Goal: Task Accomplishment & Management: Complete application form

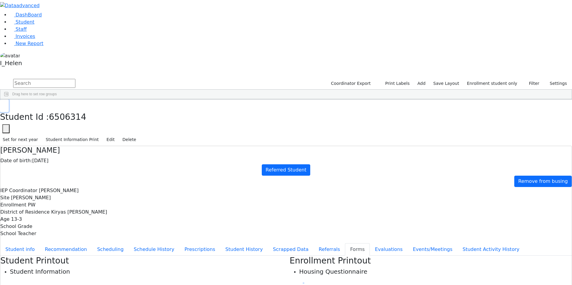
click at [6, 104] on icon "button" at bounding box center [4, 106] width 3 height 4
click at [428, 79] on link "Add" at bounding box center [420, 83] width 13 height 9
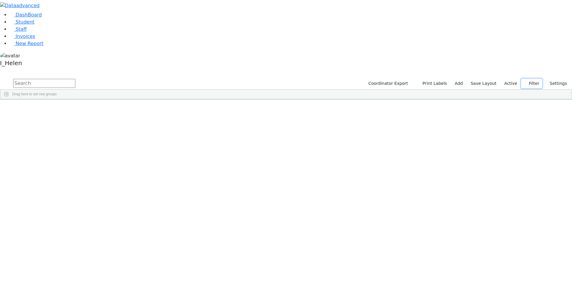
click at [533, 79] on button "Filter" at bounding box center [531, 83] width 21 height 9
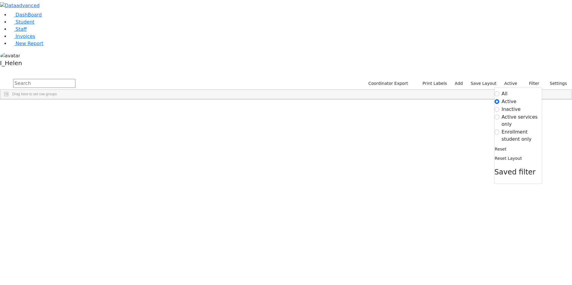
click at [501, 129] on label "Enrollment student only" at bounding box center [521, 136] width 40 height 14
click at [499, 130] on input "Enrollment student only" at bounding box center [496, 132] width 5 height 5
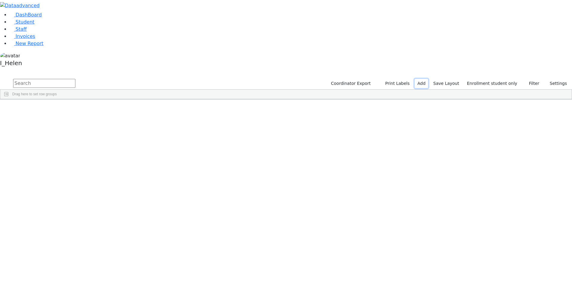
click at [428, 79] on link "Add" at bounding box center [420, 83] width 13 height 9
select select "18"
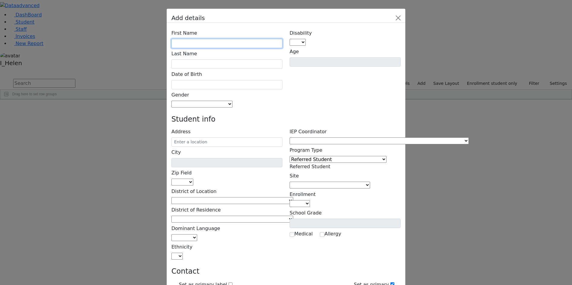
click at [243, 39] on input "text" at bounding box center [226, 43] width 111 height 9
type input "[PERSON_NAME]"
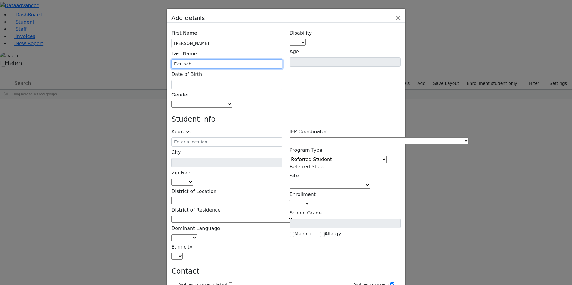
type input "Deutsch"
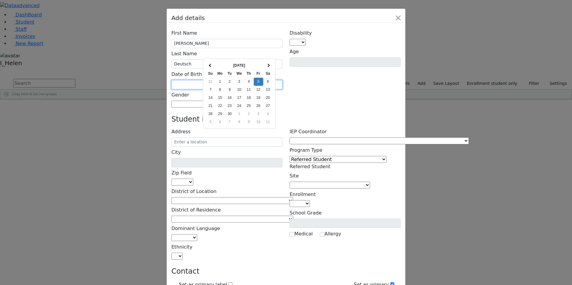
click at [240, 80] on input "text" at bounding box center [226, 84] width 111 height 9
type input "[DATE]"
click at [275, 73] on div "[DATE] Su Mo Tu We Th Fr Sa 30 1 2 3 4 5 6 7 8 9 10 11 12 13 14 15 16 17 18 19 …" at bounding box center [239, 94] width 73 height 70
click at [286, 74] on div "First Name [PERSON_NAME] Last Name Deutsch Date of Birth [DATE] Gender [DEMOGRA…" at bounding box center [286, 284] width 239 height 523
click at [232, 101] on span at bounding box center [232, 104] width 0 height 6
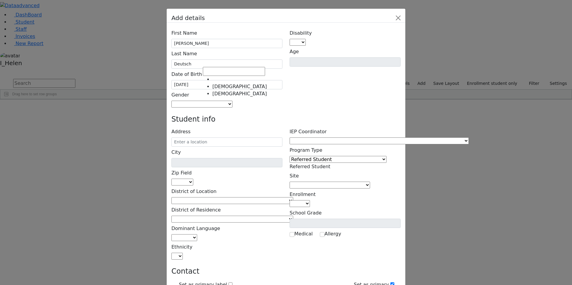
select select "[DEMOGRAPHIC_DATA]"
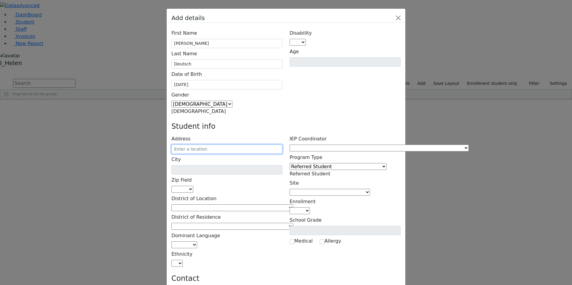
click at [225, 145] on input "text" at bounding box center [226, 149] width 111 height 9
click at [222, 145] on input "2 Vite" at bounding box center [226, 149] width 111 height 9
type input "2 Vitebsk Rd"
type input "Monroe"
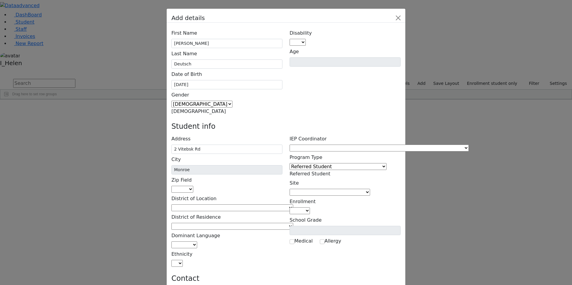
select select "10950"
click at [243, 145] on input "2 Vitebsk Rd" at bounding box center [226, 149] width 111 height 9
type input "[STREET_ADDRESS]"
click at [305, 122] on h4 "Student info" at bounding box center [285, 126] width 229 height 9
click at [293, 205] on span at bounding box center [293, 208] width 0 height 6
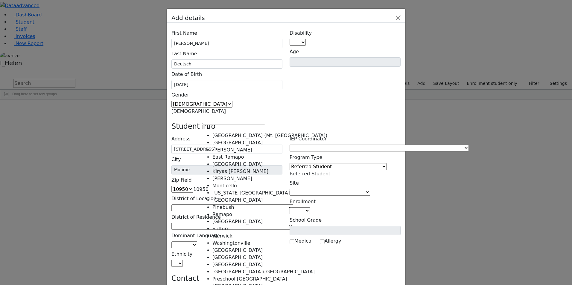
select select "6"
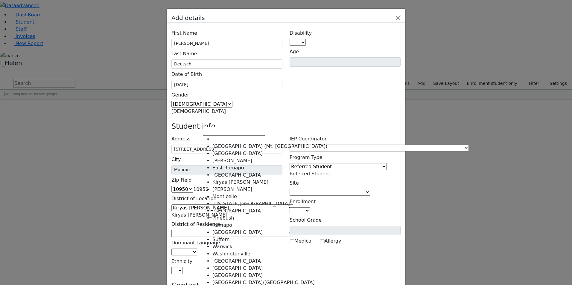
click at [293, 231] on span at bounding box center [293, 234] width 0 height 6
select select "6"
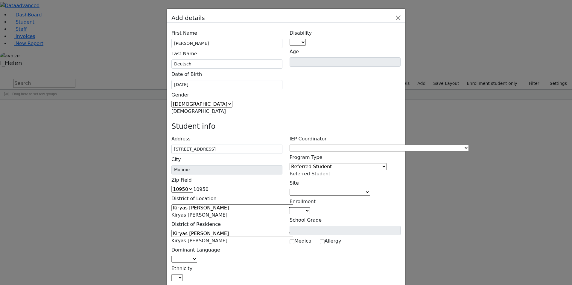
click at [197, 257] on span at bounding box center [197, 260] width 0 height 6
select select "1"
click at [183, 275] on span at bounding box center [183, 278] width 0 height 6
select select "5"
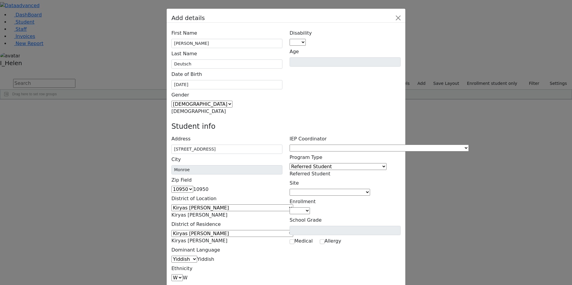
type input "[PERSON_NAME]"
type input "[STREET_ADDRESS]"
type input "[PHONE_NUMBER]"
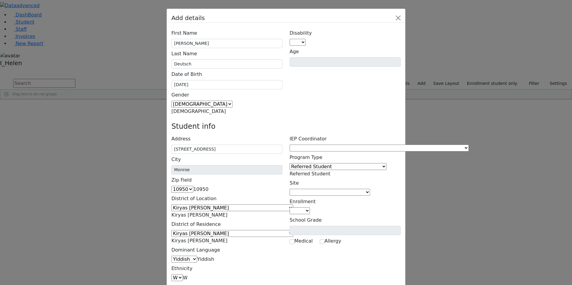
type input "[PERSON_NAME]"
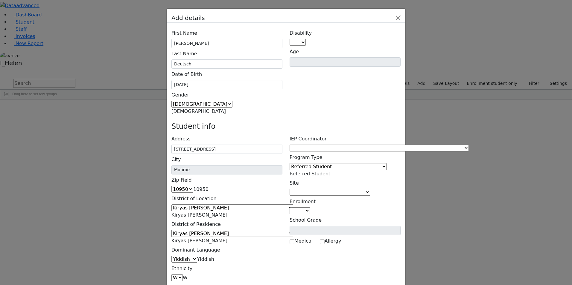
type input "[STREET_ADDRESS]"
type input "[PHONE_NUMBER]"
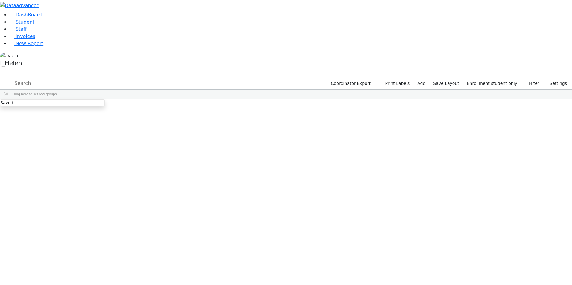
click at [68, 159] on div "Deutsch" at bounding box center [50, 163] width 35 height 8
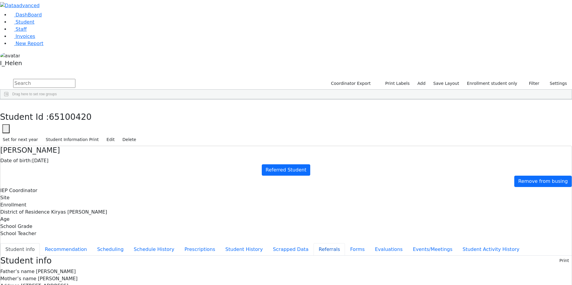
click at [313, 243] on button "Referrals" at bounding box center [328, 249] width 31 height 13
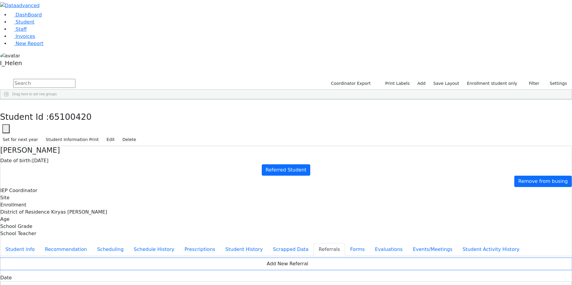
click at [202, 258] on button "Add New Referral" at bounding box center [285, 263] width 571 height 11
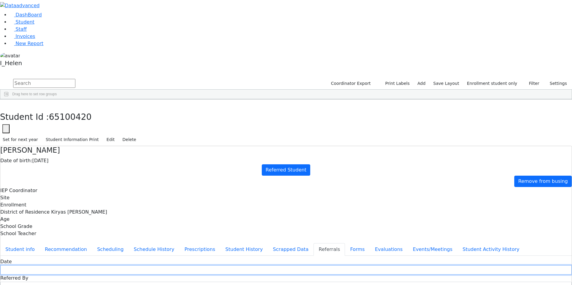
click at [199, 265] on input "text" at bounding box center [285, 269] width 571 height 9
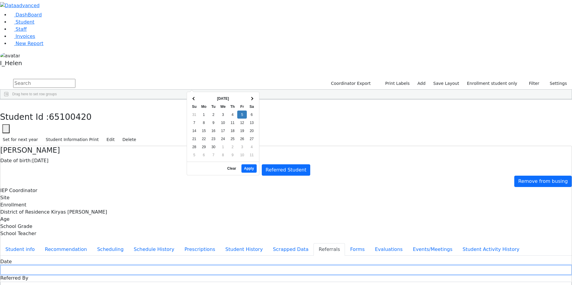
type input "[DATE]"
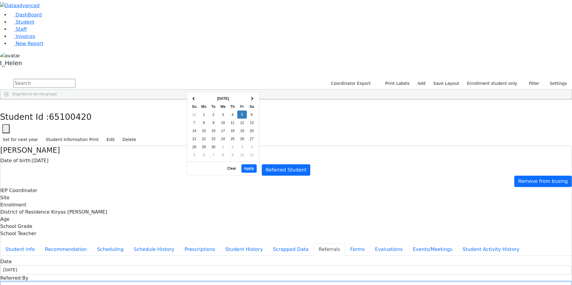
type input "[PERSON_NAME]"
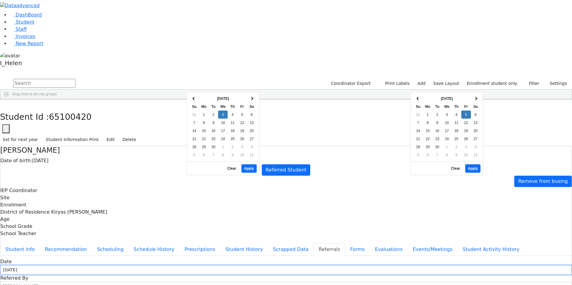
click at [199, 265] on input "[DATE]" at bounding box center [285, 269] width 571 height 9
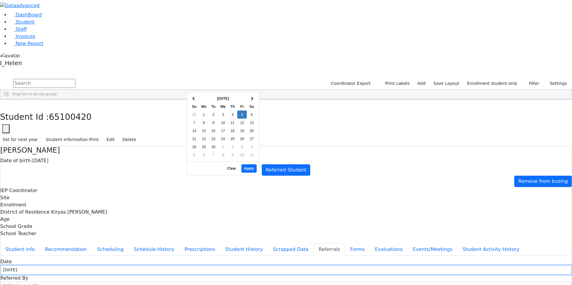
type input "[DATE]"
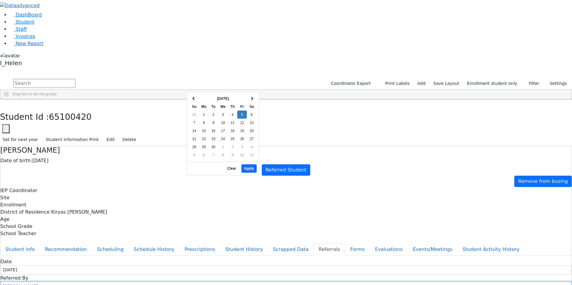
drag, startPoint x: 305, startPoint y: 81, endPoint x: 265, endPoint y: 83, distance: 39.8
click at [265, 282] on input "[PERSON_NAME]" at bounding box center [285, 286] width 571 height 9
type input "Mrs. Deutsch"
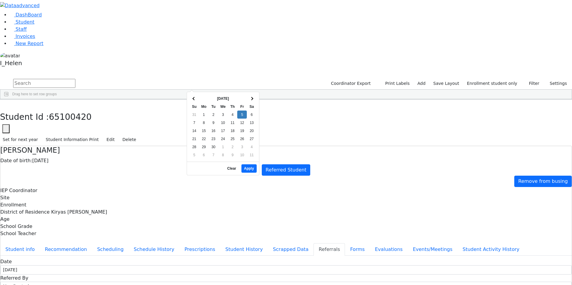
select select "Mother"
click at [249, 164] on button "Apply" at bounding box center [248, 168] width 15 height 8
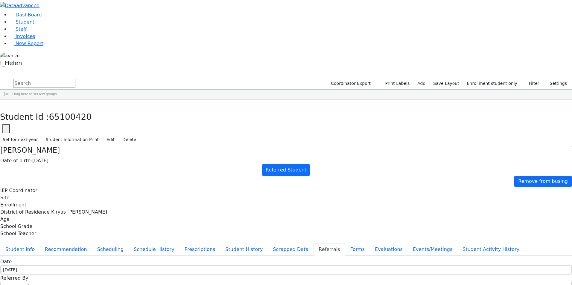
type textarea "[PERSON_NAME] does not attend a school yet."
type textarea "[PERSON_NAME] is developmentally delayed."
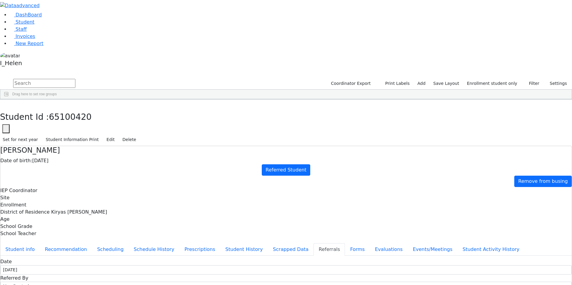
type textarea "[PERSON_NAME] attended a special program in [GEOGRAPHIC_DATA]."
type textarea "[PERSON_NAME] is developmentally delayed. [PERSON_NAME] should be evaluated in …"
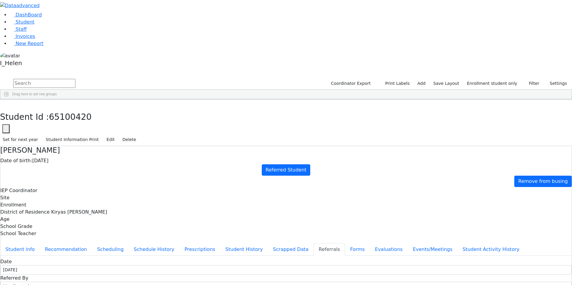
checkbox input "true"
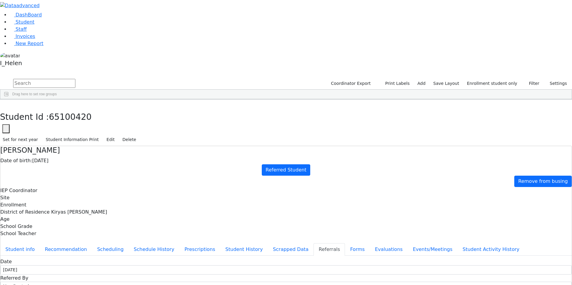
checkbox input "true"
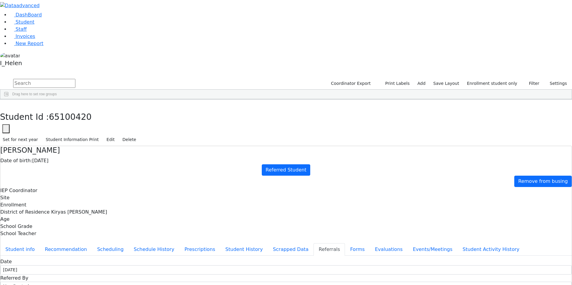
click at [40, 243] on button "Student info" at bounding box center [19, 249] width 39 height 13
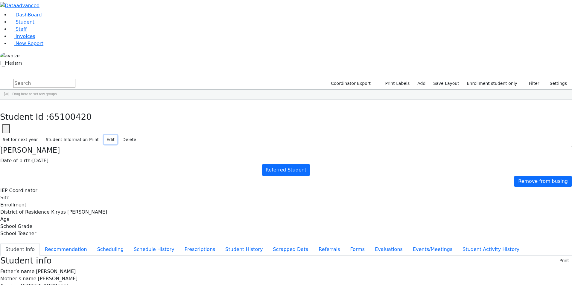
click at [117, 135] on button "Edit" at bounding box center [110, 139] width 13 height 9
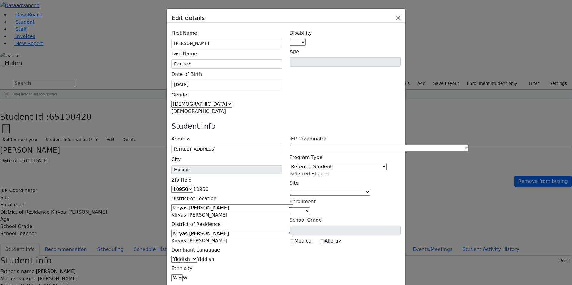
type input "[EMAIL_ADDRESS][PERSON_NAME][DOMAIN_NAME]"
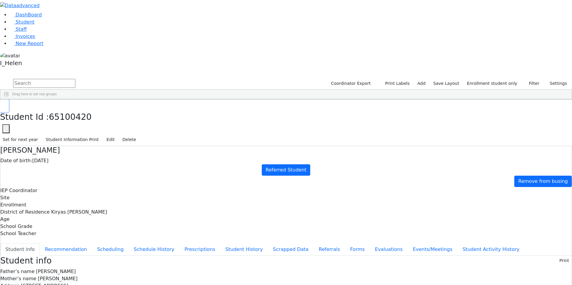
click at [3, 104] on use "button" at bounding box center [3, 104] width 0 height 0
click at [208, 151] on div "Press SPACE to select this row." at bounding box center [190, 155] width 35 height 8
click at [428, 79] on link "Add" at bounding box center [420, 83] width 13 height 9
select select "18"
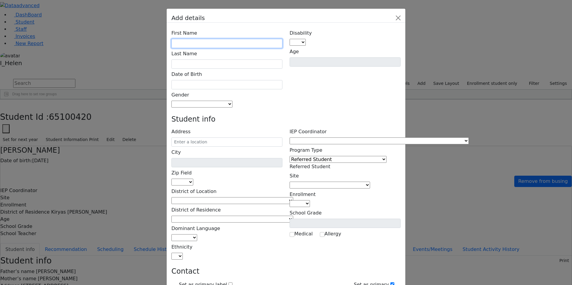
click at [222, 39] on input "text" at bounding box center [226, 43] width 111 height 9
type input "[PERSON_NAME]"
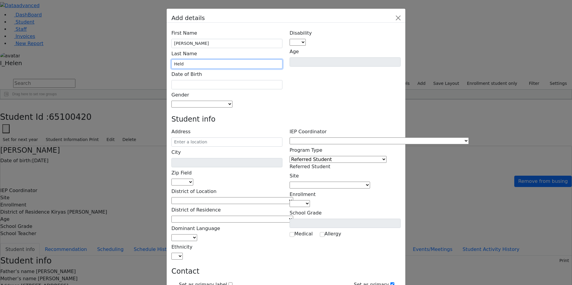
type input "Held"
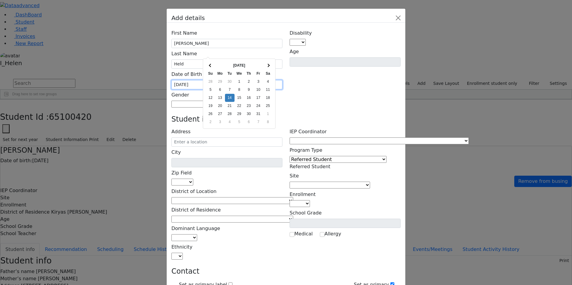
type input "[DATE]"
click at [308, 56] on div "Disability AU DC ED EI ERS HI ID LD MD MR ND OHI OI PD SI SLI TBI VI D Age" at bounding box center [345, 68] width 118 height 80
click at [232, 101] on span at bounding box center [232, 104] width 0 height 6
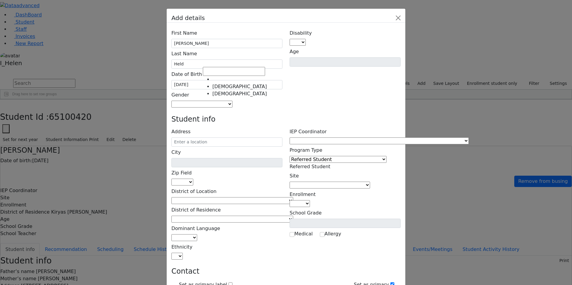
select select "[DEMOGRAPHIC_DATA]"
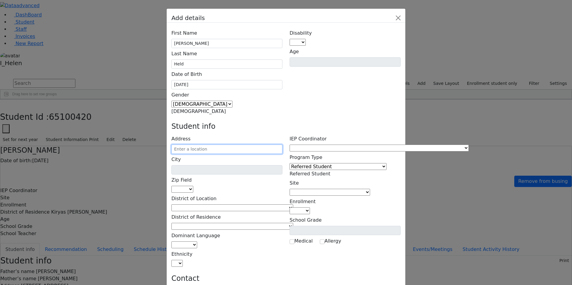
click at [225, 145] on input "text" at bounding box center [226, 149] width 111 height 9
type input "19 [PERSON_NAME] Dr"
type input "Monroe"
select select "10950"
click at [265, 145] on input "19 [PERSON_NAME] Dr" at bounding box center [226, 149] width 111 height 9
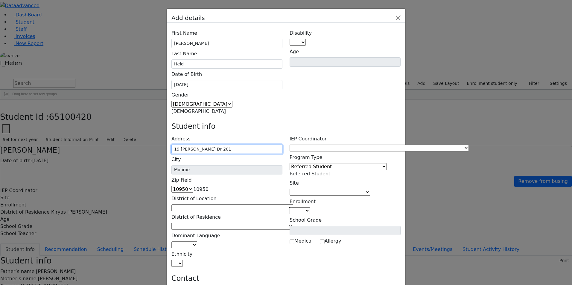
type input "19 [PERSON_NAME] Dr 201"
click at [292, 122] on h4 "Student info" at bounding box center [285, 126] width 229 height 9
click at [293, 205] on span at bounding box center [293, 208] width 0 height 6
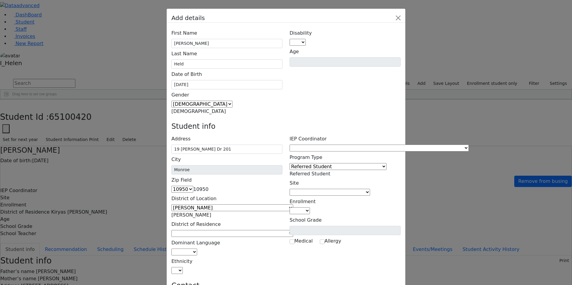
click at [211, 212] on span "[PERSON_NAME]" at bounding box center [191, 215] width 40 height 6
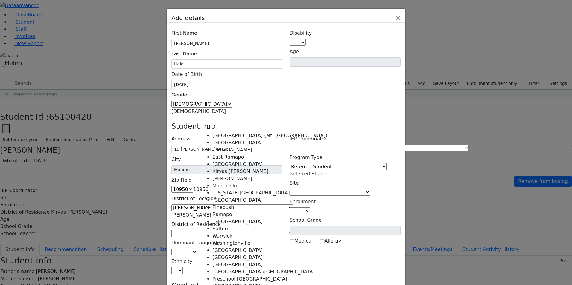
select select "6"
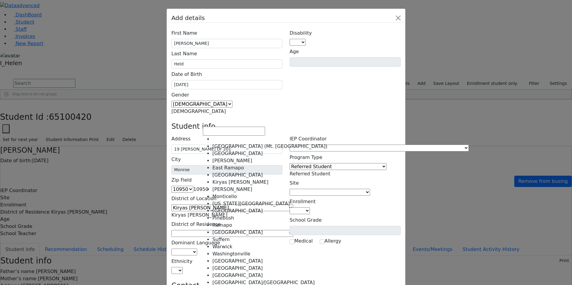
click at [293, 231] on span at bounding box center [293, 234] width 0 height 6
select select "6"
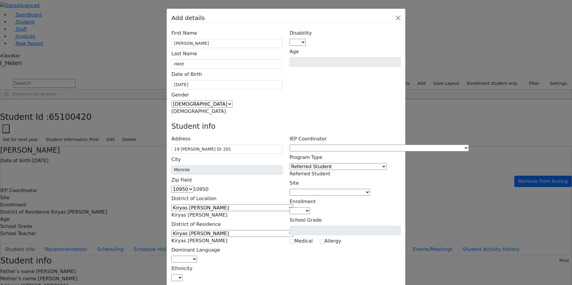
click at [197, 257] on span at bounding box center [197, 260] width 0 height 6
select select "1"
click at [183, 275] on span at bounding box center [183, 278] width 0 height 6
select select "5"
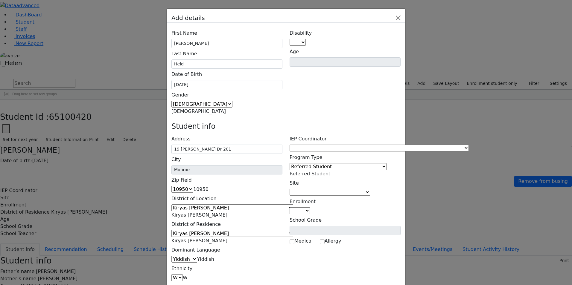
type input "Zissy Held"
type input "19 [PERSON_NAME] Dr 201"
type input "[PHONE_NUMBER]"
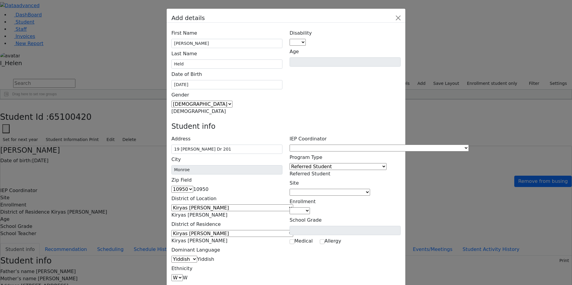
type input "[PHONE_NUMBER]"
type input "[PERSON_NAME] Held"
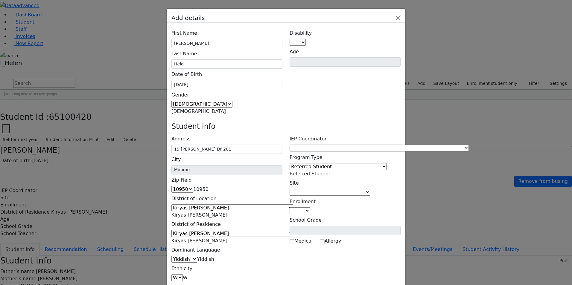
type input "19 [PERSON_NAME] Dr 201"
type input "[PHONE_NUMBER]"
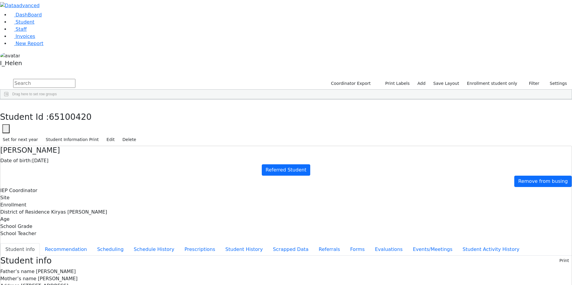
click at [68, 277] on div "Held" at bounding box center [50, 281] width 35 height 8
click at [313, 243] on button "Referrals" at bounding box center [328, 249] width 31 height 13
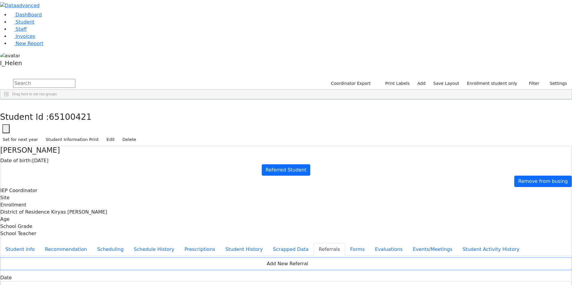
click at [234, 258] on button "Add New Referral" at bounding box center [285, 263] width 571 height 11
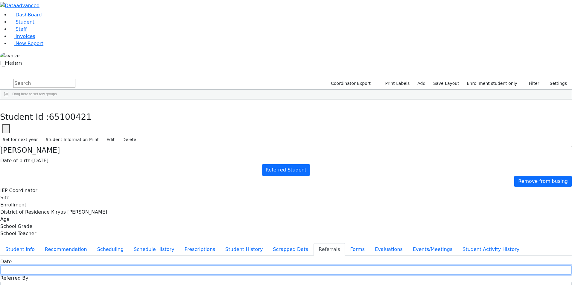
click at [228, 265] on input "text" at bounding box center [285, 269] width 571 height 9
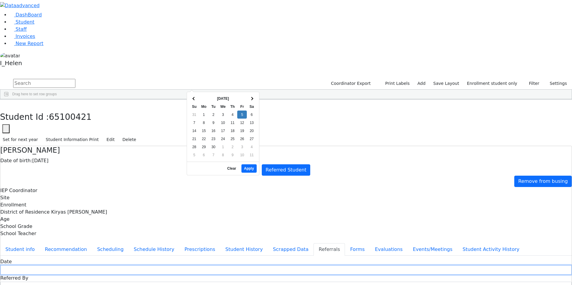
type input "[DATE]"
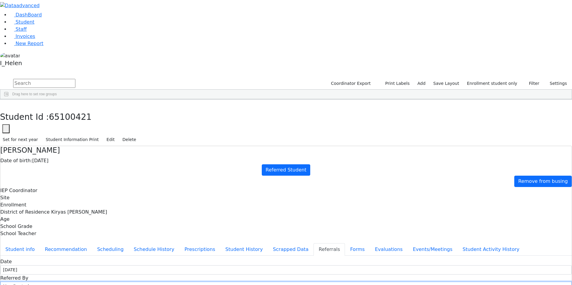
drag, startPoint x: 302, startPoint y: 85, endPoint x: 261, endPoint y: 86, distance: 41.0
click at [261, 282] on input "Mrs. Deutsch" at bounding box center [285, 286] width 571 height 9
click at [268, 282] on input "Mr. Held" at bounding box center [285, 286] width 571 height 9
type input "Mrs. Held"
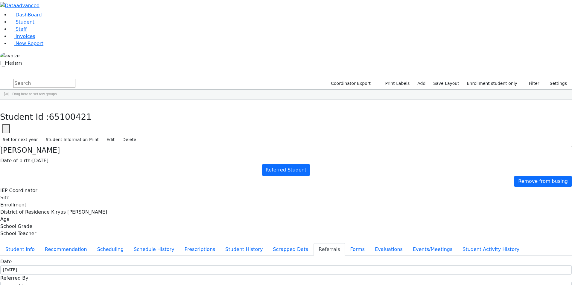
select select "Mother"
type textarea "[PERSON_NAME] attends kita Alef, R' [PERSON_NAME], [PERSON_NAME] bldg."
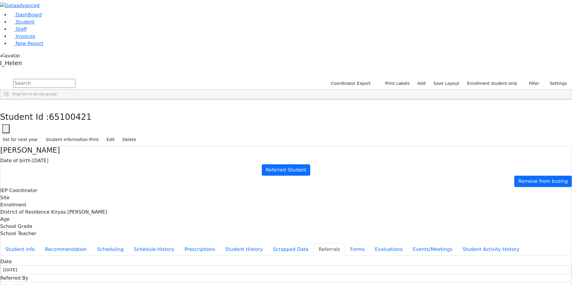
type textarea "[PERSON_NAME] has fine motor delays as well as a hard time expressing himself."
checkbox input "true"
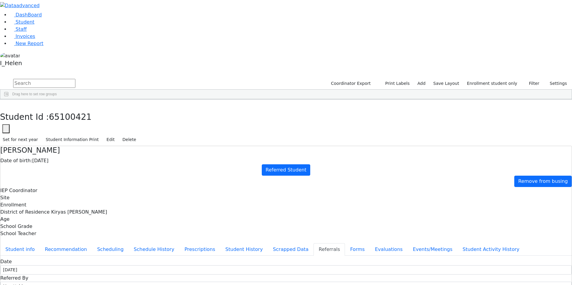
checkbox input "true"
click at [40, 243] on button "Student info" at bounding box center [19, 249] width 39 height 13
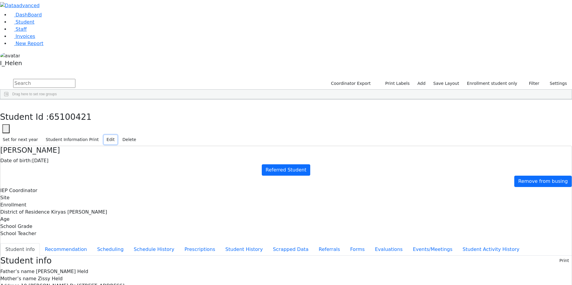
click at [117, 135] on button "Edit" at bounding box center [110, 139] width 13 height 9
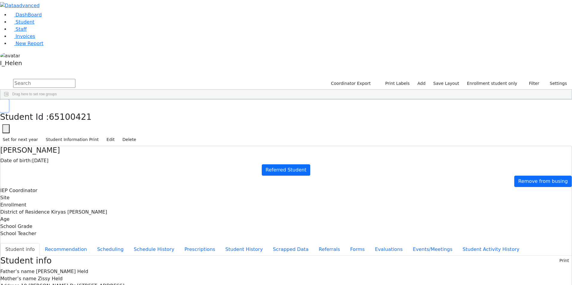
click at [6, 104] on icon "button" at bounding box center [4, 106] width 3 height 4
click at [68, 117] on div "Fisher" at bounding box center [50, 121] width 35 height 8
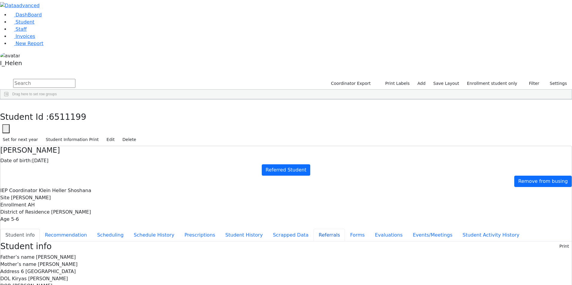
click at [313, 229] on button "Referrals" at bounding box center [328, 235] width 31 height 13
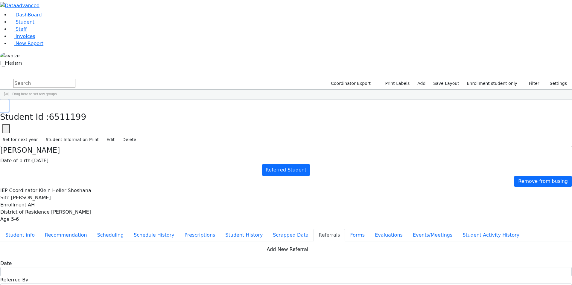
click at [6, 104] on icon "button" at bounding box center [4, 106] width 3 height 4
click at [68, 150] on div "[PERSON_NAME]" at bounding box center [50, 154] width 35 height 8
click at [68, 141] on div "Fisher" at bounding box center [50, 145] width 35 height 8
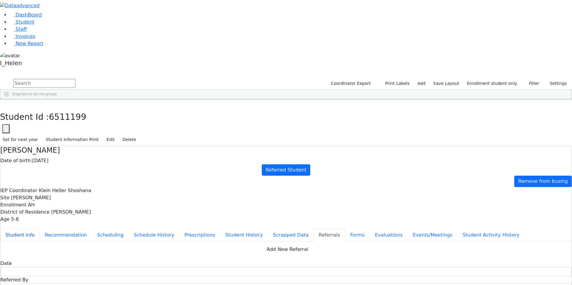
click at [40, 229] on button "Student info" at bounding box center [19, 235] width 39 height 13
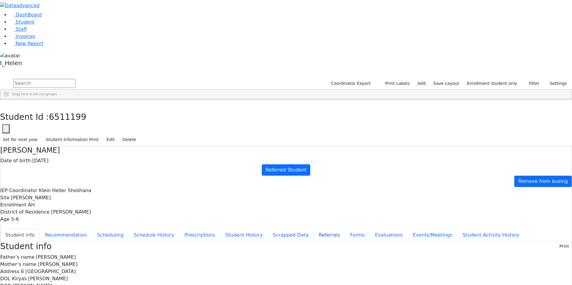
click at [313, 229] on button "Referrals" at bounding box center [328, 235] width 31 height 13
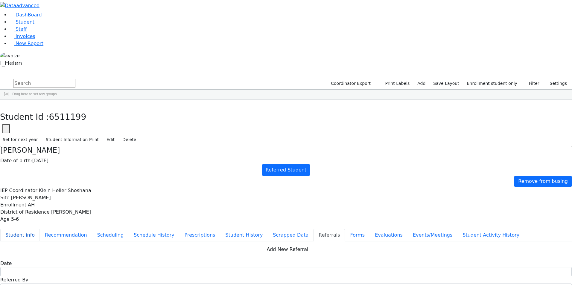
click at [40, 229] on button "Student info" at bounding box center [19, 235] width 39 height 13
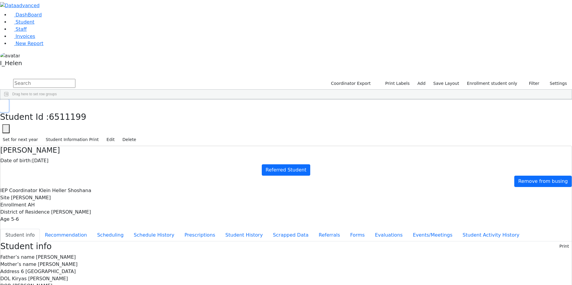
click at [9, 100] on button "button" at bounding box center [4, 106] width 9 height 13
